Goal: Information Seeking & Learning: Find specific fact

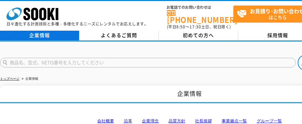
click at [39, 31] on link "企業情報" at bounding box center [39, 36] width 79 height 10
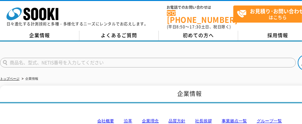
click at [105, 119] on link "会社概要" at bounding box center [105, 121] width 17 height 5
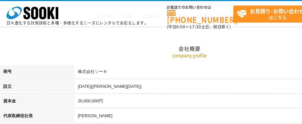
scroll to position [82, 0]
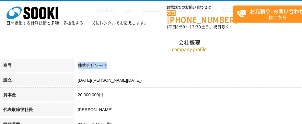
drag, startPoint x: 78, startPoint y: 66, endPoint x: 106, endPoint y: 66, distance: 28.5
click at [106, 66] on td "株式会社ソーキ" at bounding box center [226, 66] width 304 height 15
drag, startPoint x: 106, startPoint y: 66, endPoint x: 103, endPoint y: 65, distance: 3.8
copy td "株式会社ソーキ"
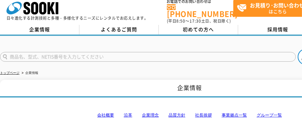
scroll to position [0, 0]
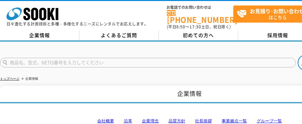
click at [110, 119] on link "会社概要" at bounding box center [105, 121] width 17 height 5
click at [228, 119] on link "事業拠点一覧" at bounding box center [233, 121] width 25 height 5
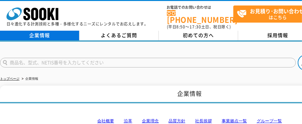
click at [46, 31] on link "企業情報" at bounding box center [39, 36] width 79 height 10
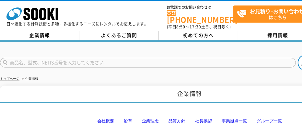
click at [204, 119] on link "社長挨拶" at bounding box center [203, 121] width 17 height 5
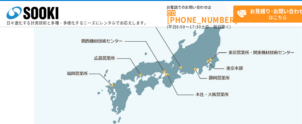
scroll to position [1377, 0]
